Goal: Find specific page/section: Find specific page/section

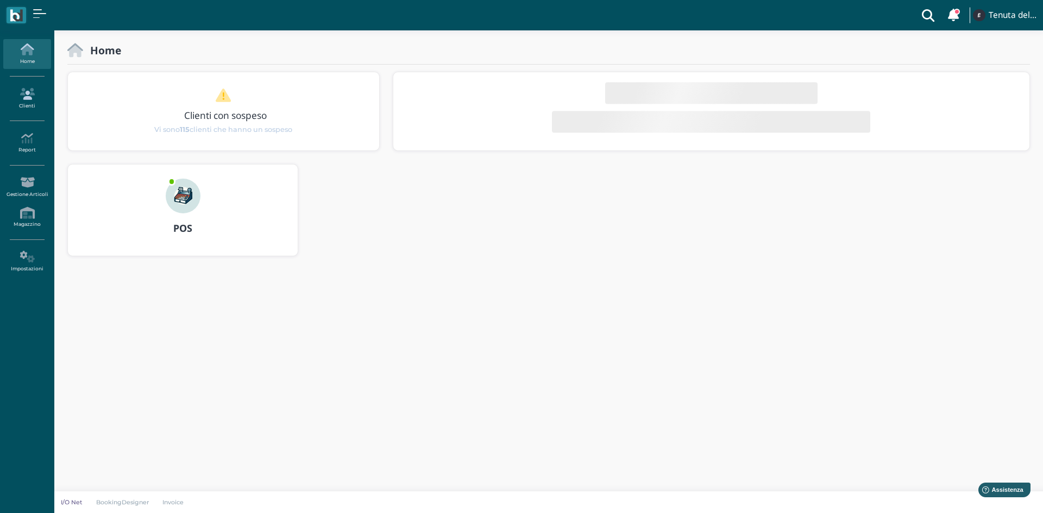
click at [18, 97] on icon at bounding box center [26, 94] width 47 height 12
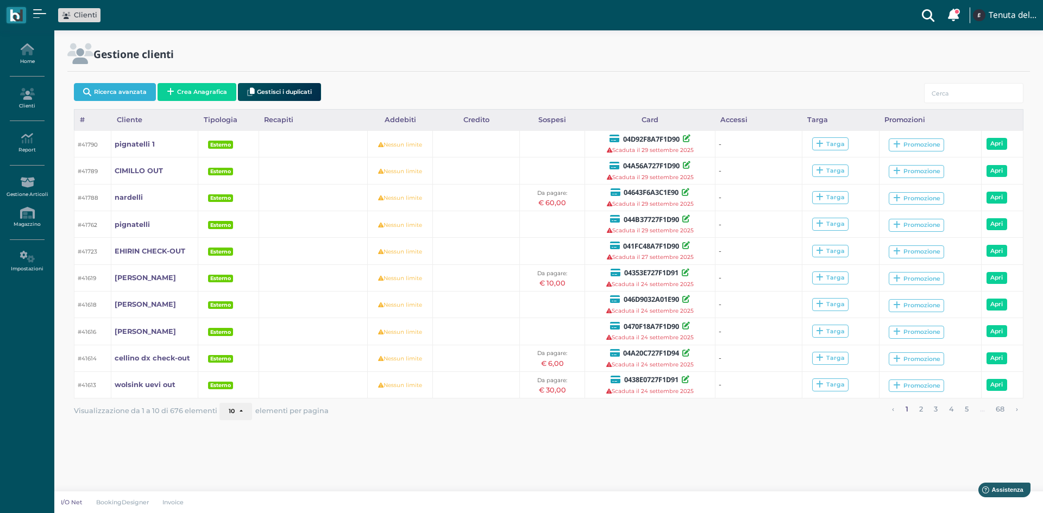
click at [121, 93] on button "Ricerca avanzata" at bounding box center [115, 92] width 82 height 18
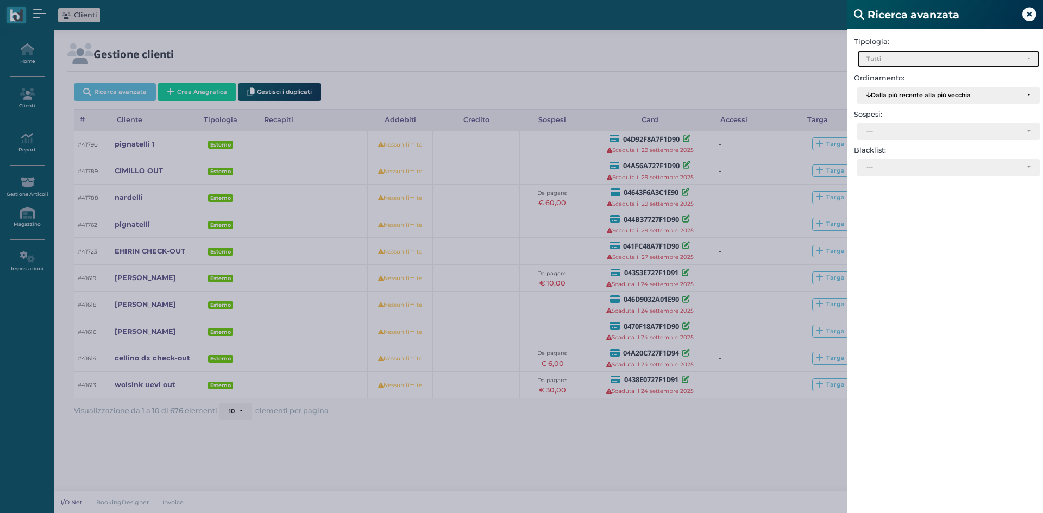
click at [880, 59] on div "Tutti" at bounding box center [944, 59] width 155 height 8
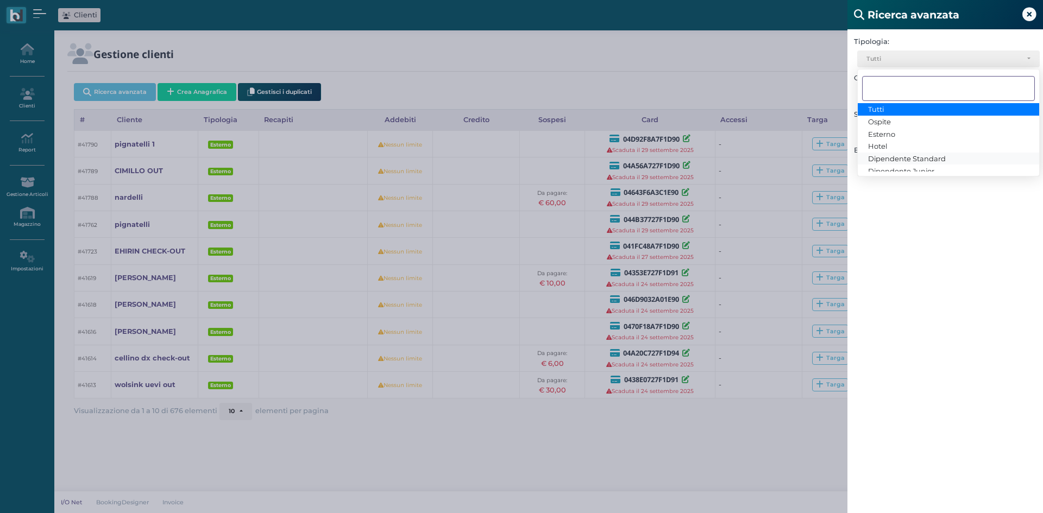
scroll to position [20, 0]
click at [923, 139] on span "Dipendente Standard" at bounding box center [907, 140] width 78 height 9
select select "3"
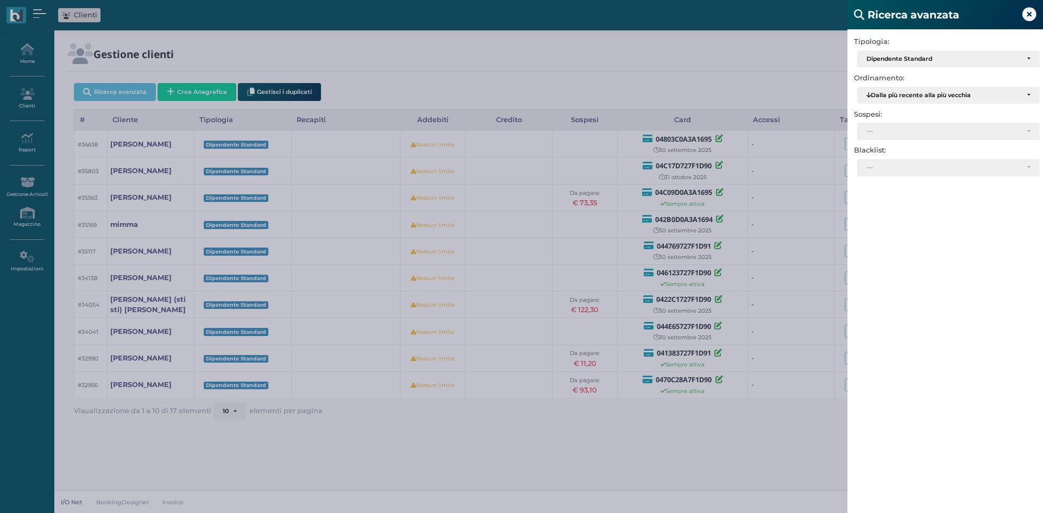
click at [1034, 17] on icon at bounding box center [1029, 15] width 14 height 14
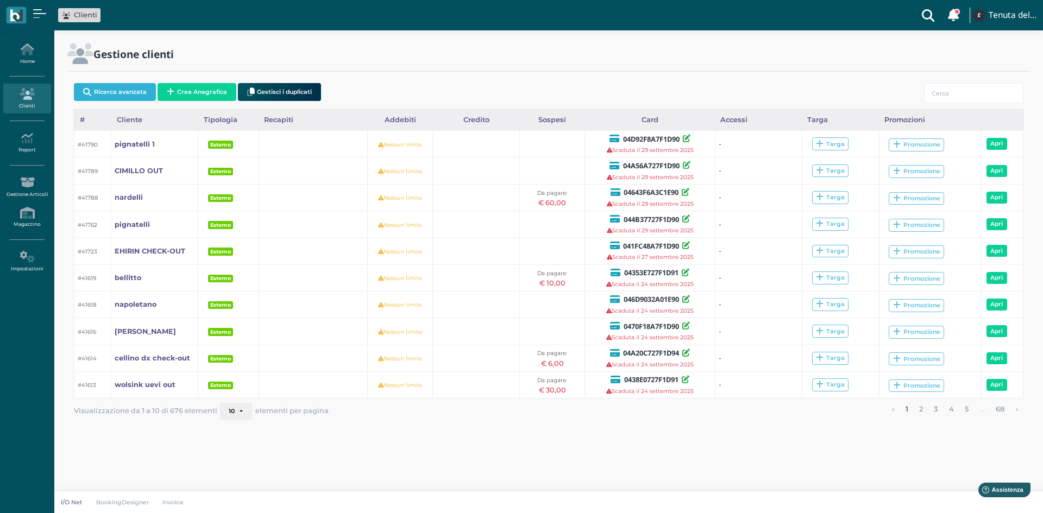
click at [131, 96] on button "Ricerca avanzata" at bounding box center [115, 92] width 82 height 18
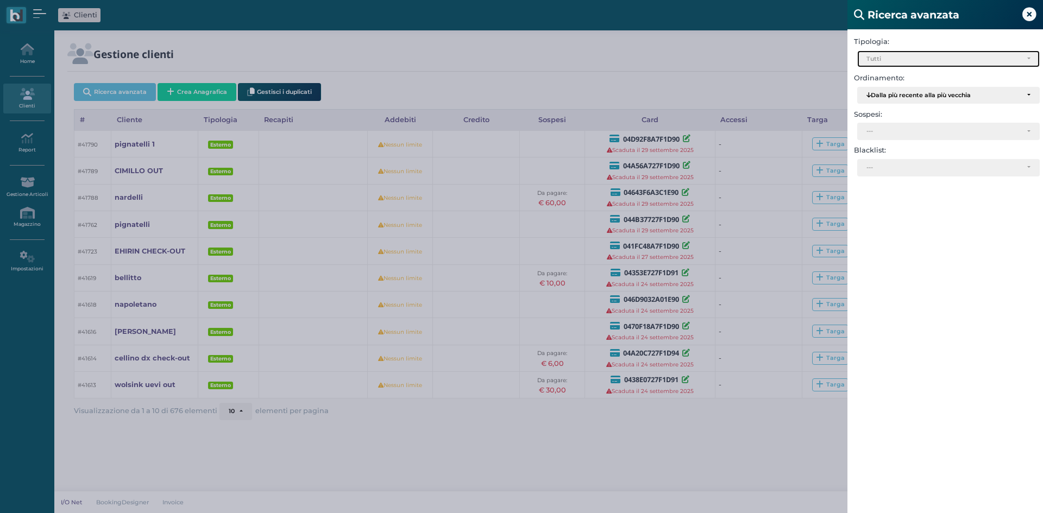
click at [896, 54] on div "Tutti" at bounding box center [948, 59] width 181 height 16
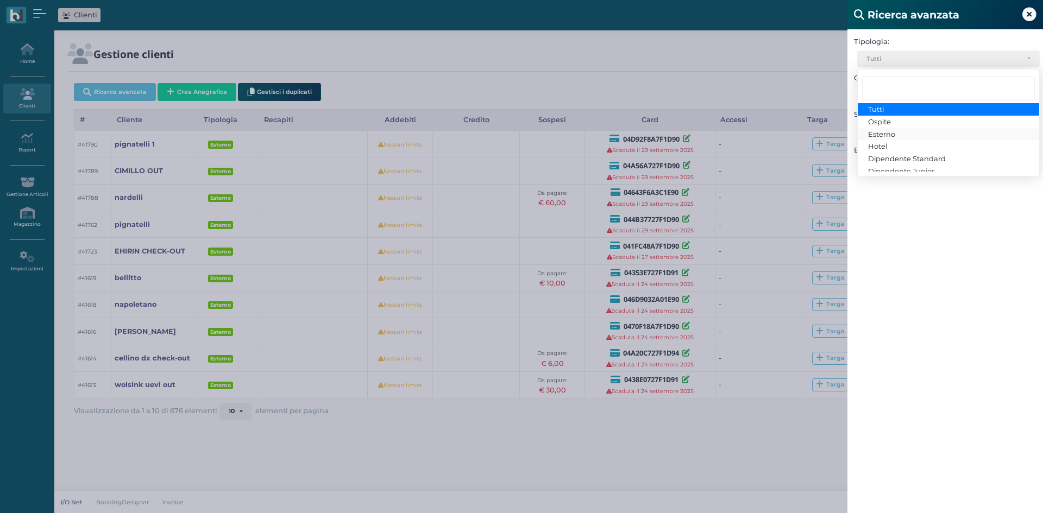
click at [880, 133] on span "Esterno" at bounding box center [881, 133] width 27 height 9
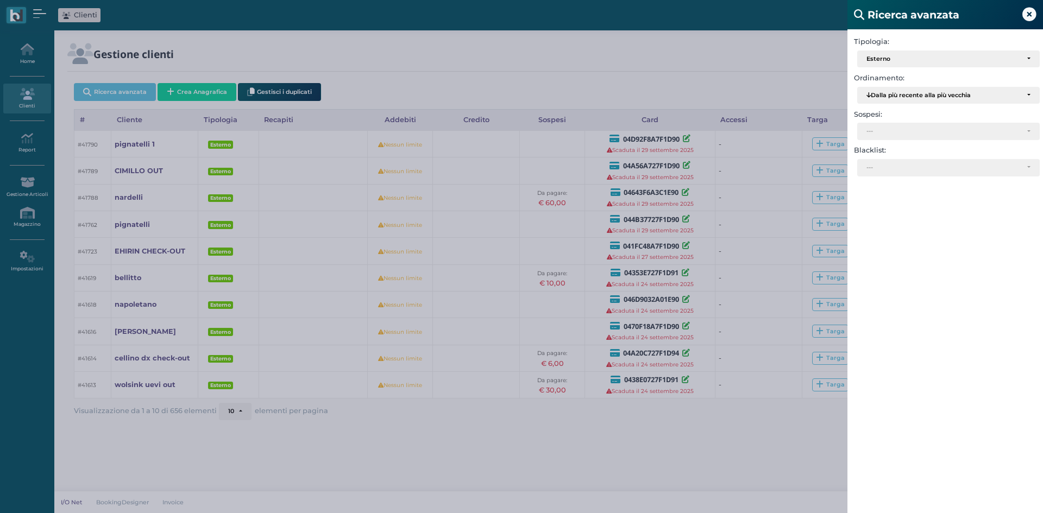
click at [745, 45] on div "Ricerca avanzata Tipologia: Ospite Esterno Hotel Dipendente Standard Dipendente…" at bounding box center [521, 256] width 1043 height 513
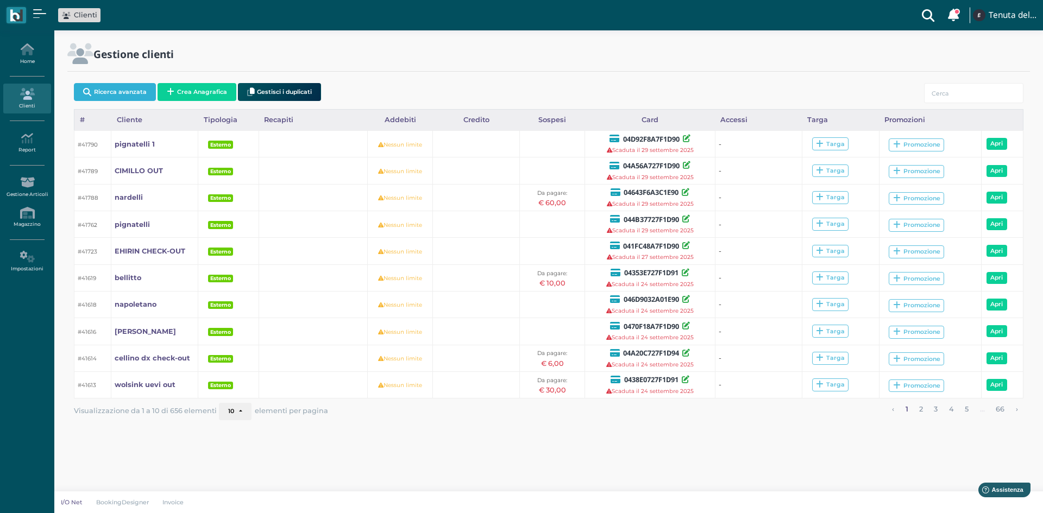
click at [139, 92] on button "Ricerca avanzata" at bounding box center [115, 92] width 82 height 18
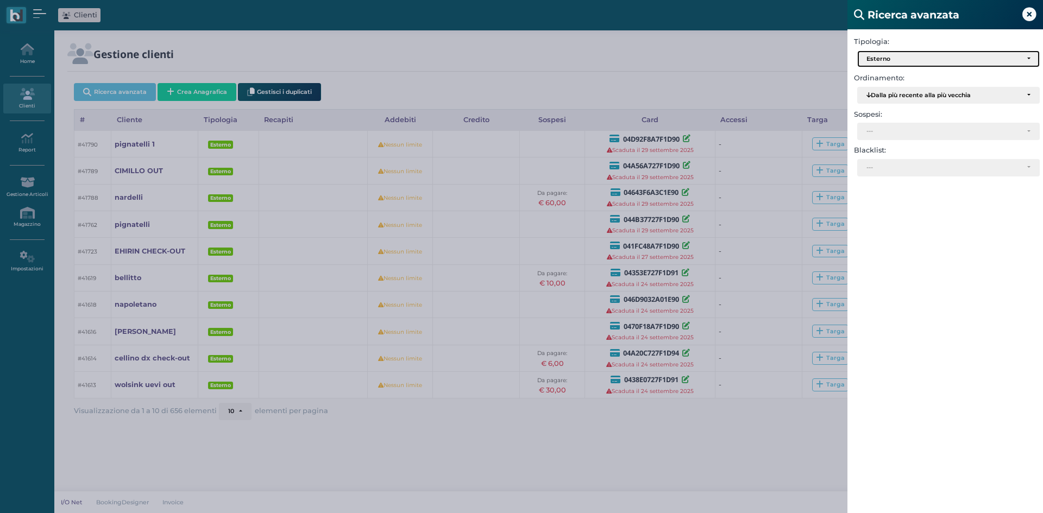
click at [900, 62] on div "Esterno" at bounding box center [944, 59] width 155 height 8
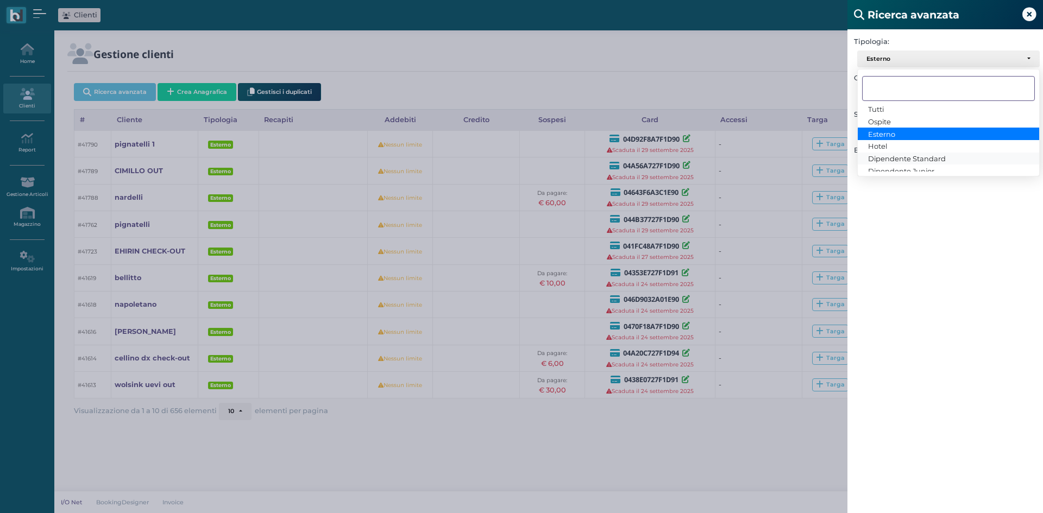
scroll to position [20, 0]
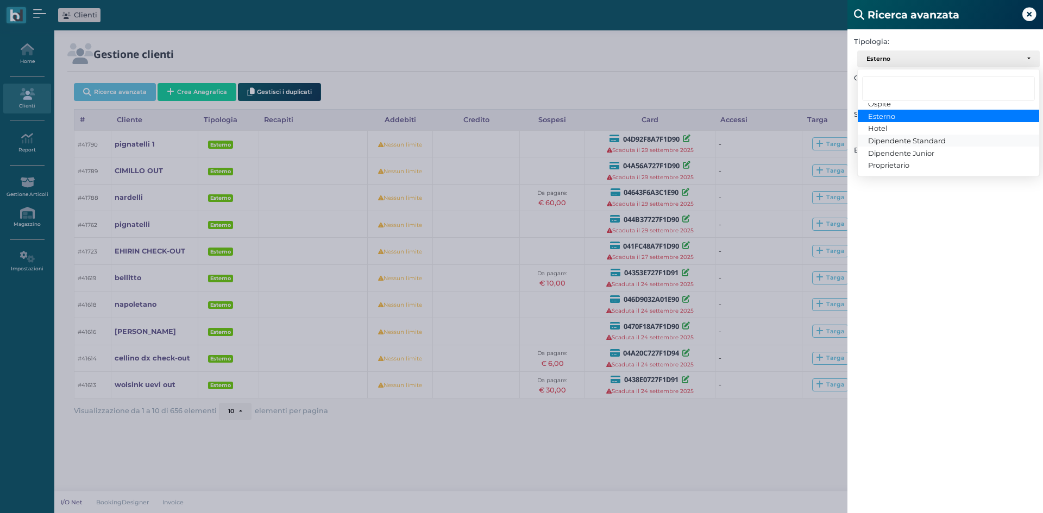
click at [906, 139] on span "Dipendente Standard" at bounding box center [907, 140] width 78 height 9
select select "3"
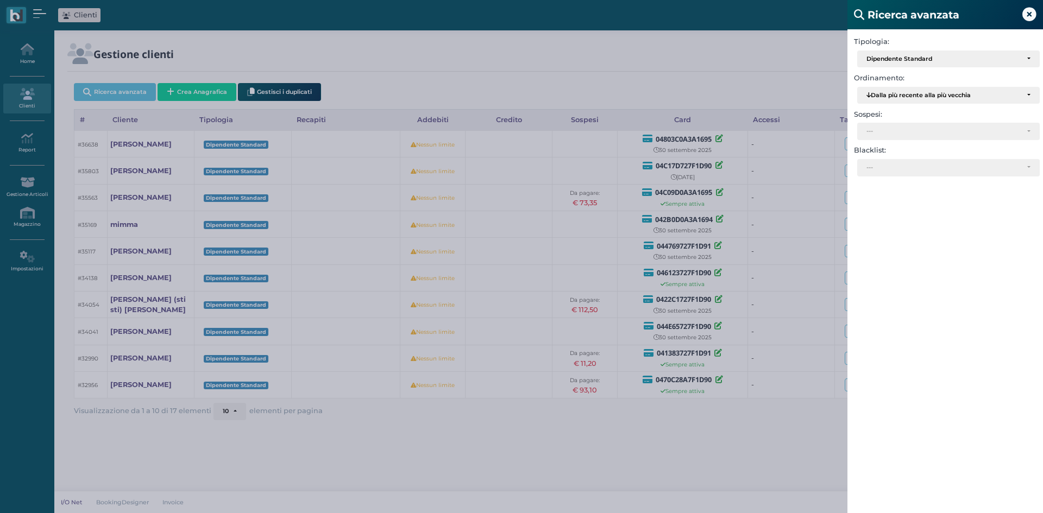
click at [915, 353] on div "Tipologia: Ospite Esterno Hotel Dipendente Standard Dipendente Junior Proprieta…" at bounding box center [945, 285] width 196 height 513
click at [528, 425] on div "Ricerca avanzata Tipologia: Ospite Esterno Hotel Dipendente Standard Dipendente…" at bounding box center [521, 256] width 1043 height 513
